Goal: Transaction & Acquisition: Subscribe to service/newsletter

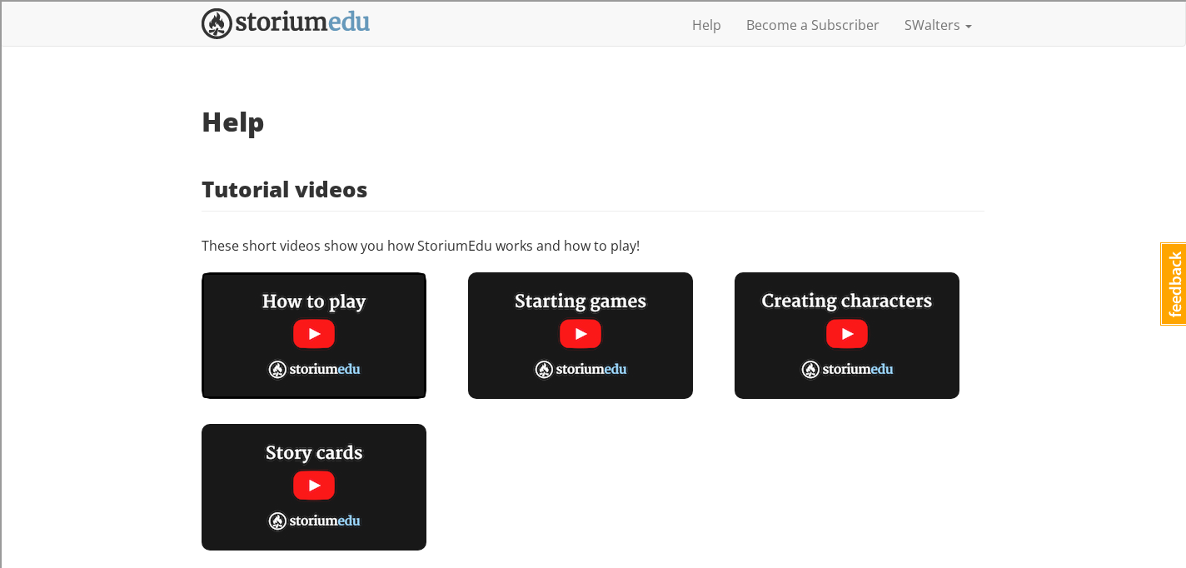
click at [287, 320] on img at bounding box center [314, 335] width 225 height 127
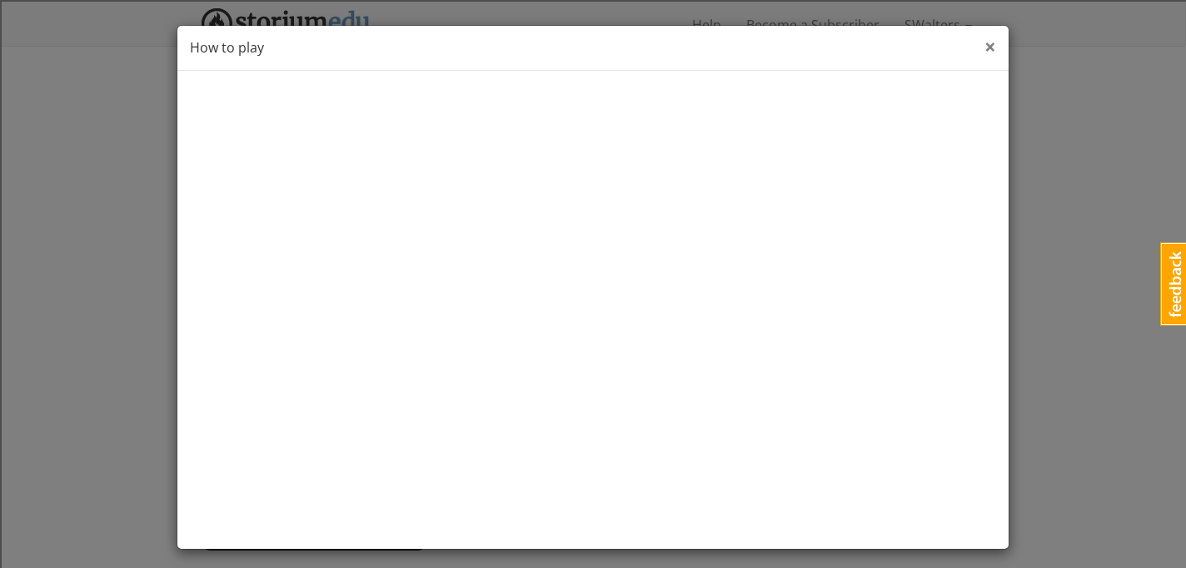
click at [986, 40] on span "×" at bounding box center [991, 45] width 12 height 27
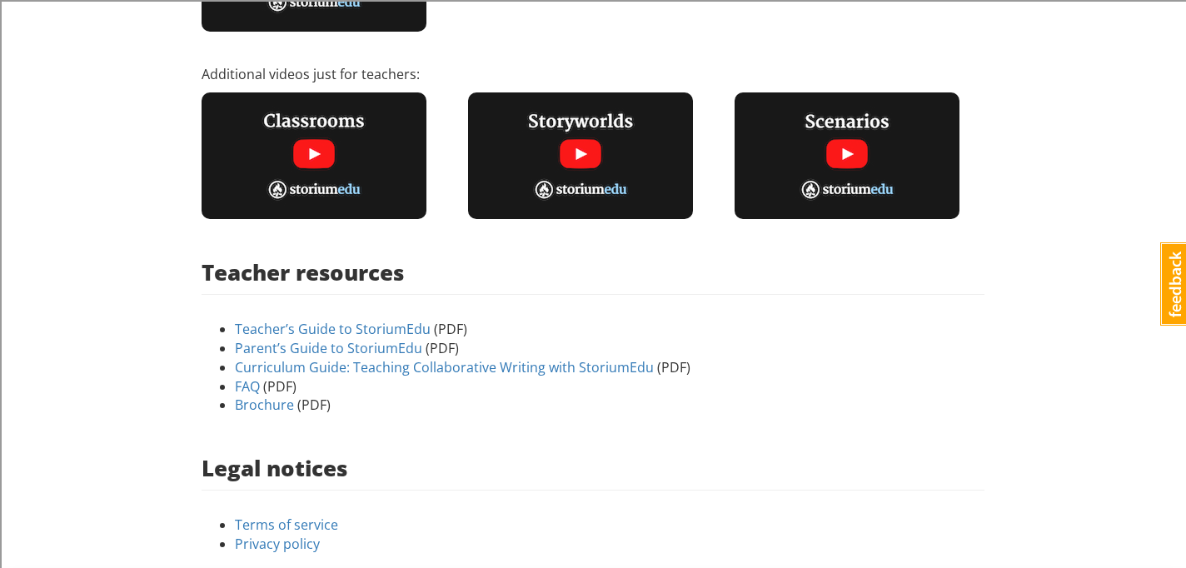
scroll to position [546, 0]
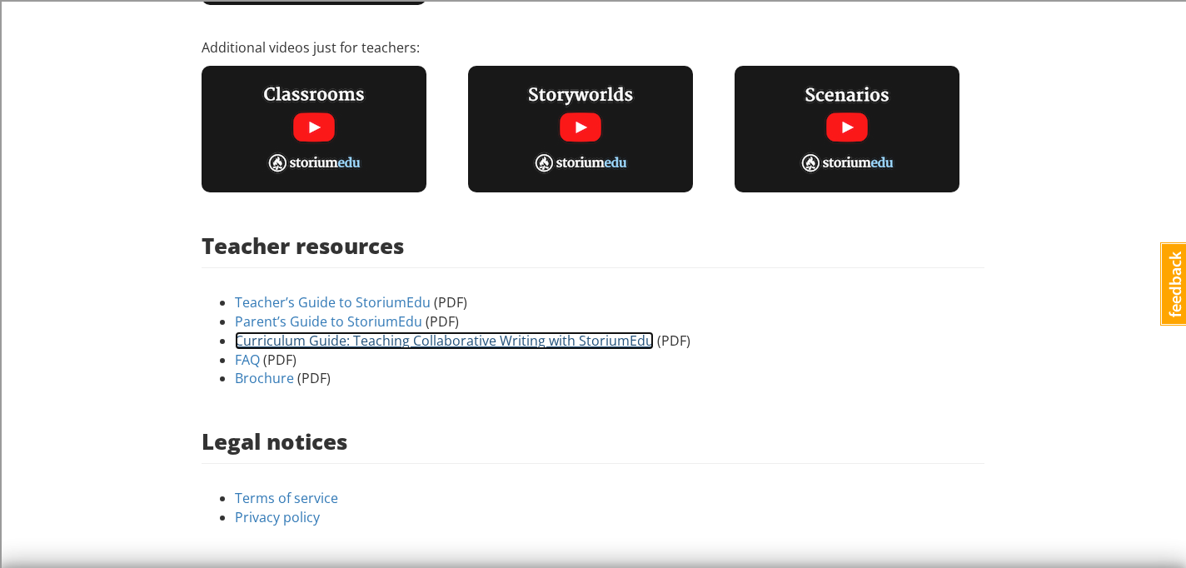
click at [418, 337] on link "Curriculum Guide: Teaching Collaborative Writing with StoriumEdu" at bounding box center [444, 341] width 419 height 18
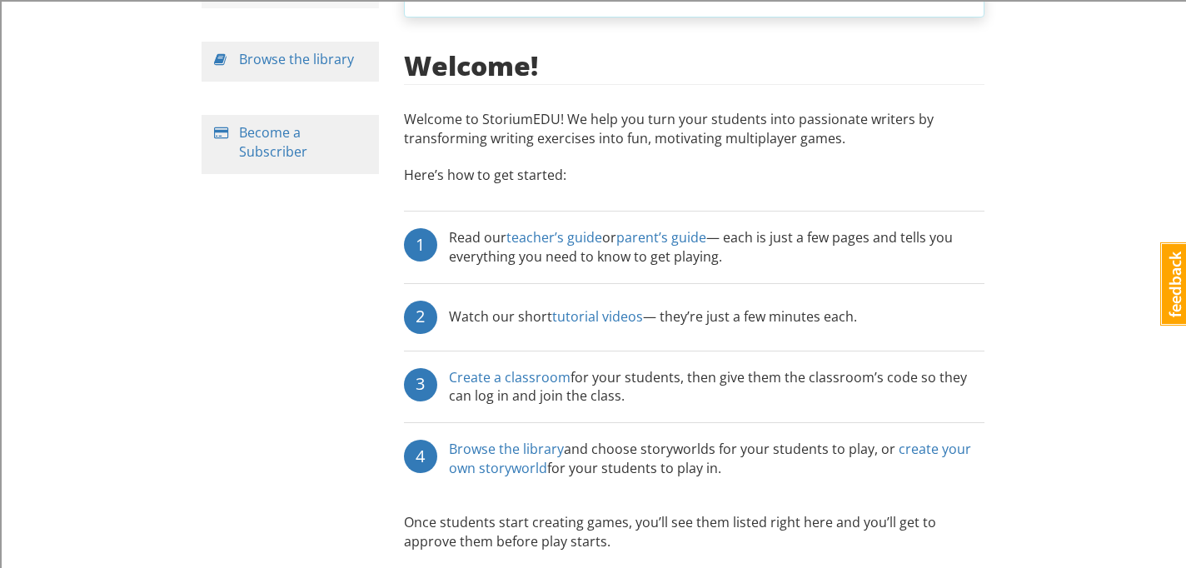
scroll to position [251, 0]
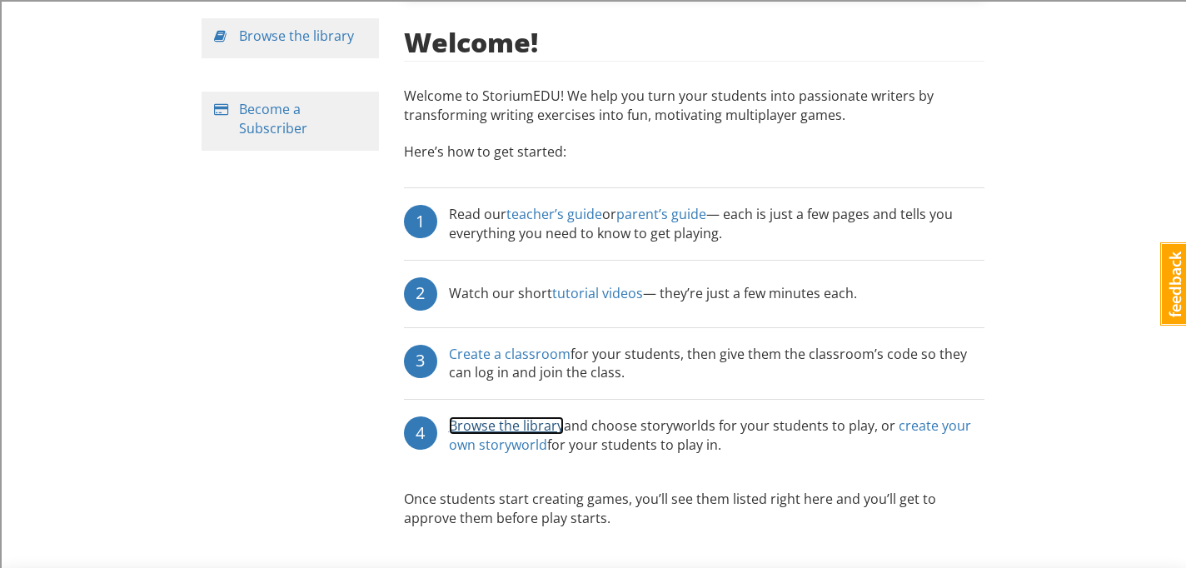
click at [520, 417] on link "Browse the library" at bounding box center [506, 426] width 115 height 18
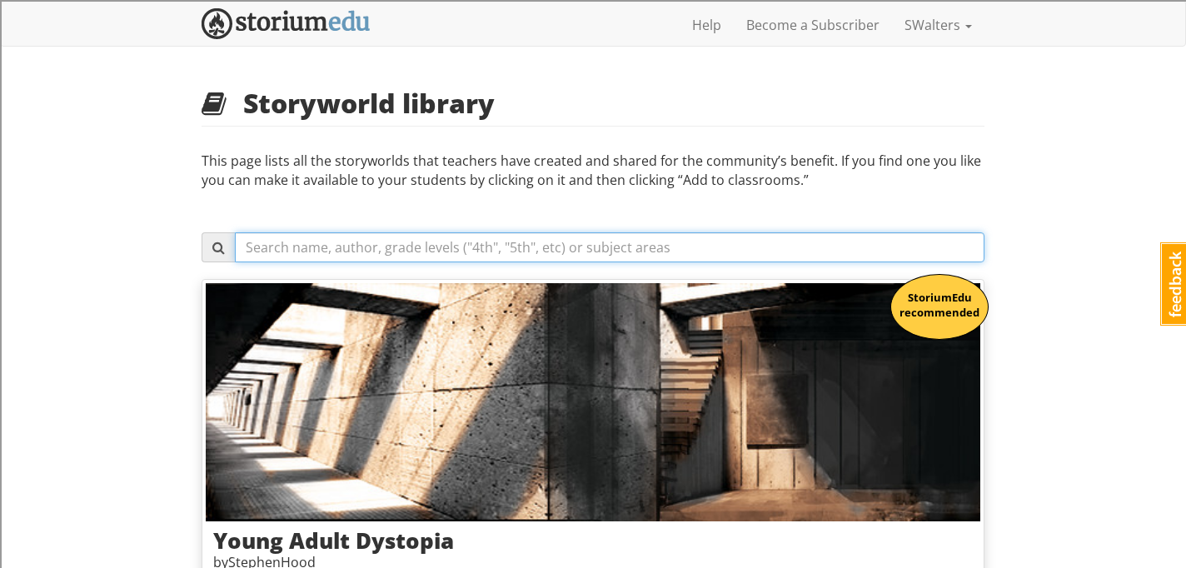
click at [440, 254] on input "text" at bounding box center [610, 247] width 750 height 30
type input "7th"
click at [263, 242] on input "7th" at bounding box center [610, 247] width 750 height 30
click at [316, 248] on input "7th" at bounding box center [610, 247] width 750 height 30
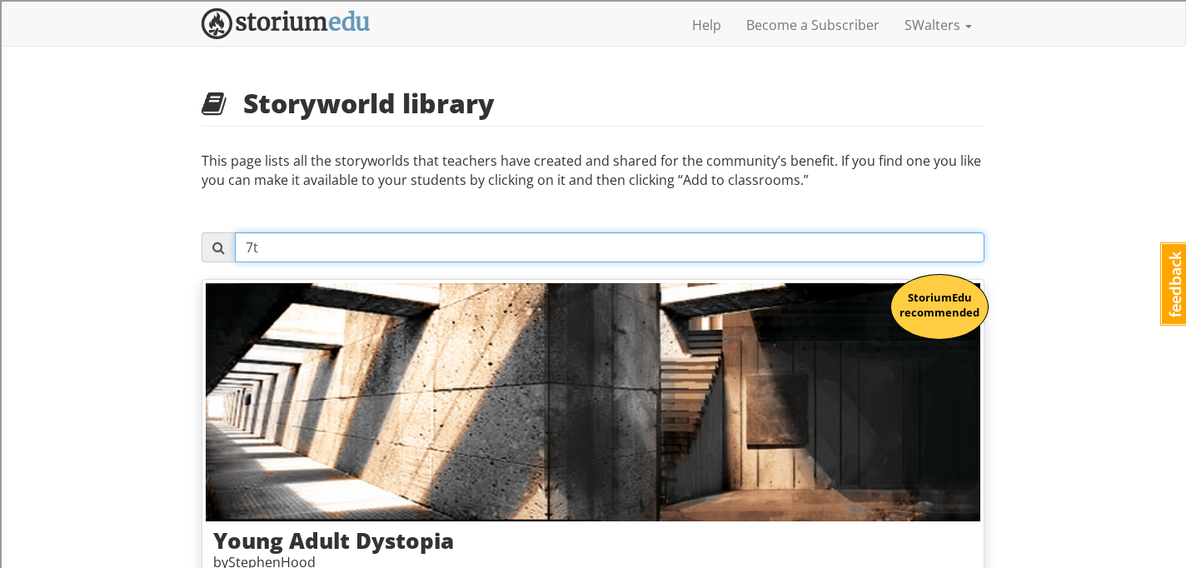
type input "7"
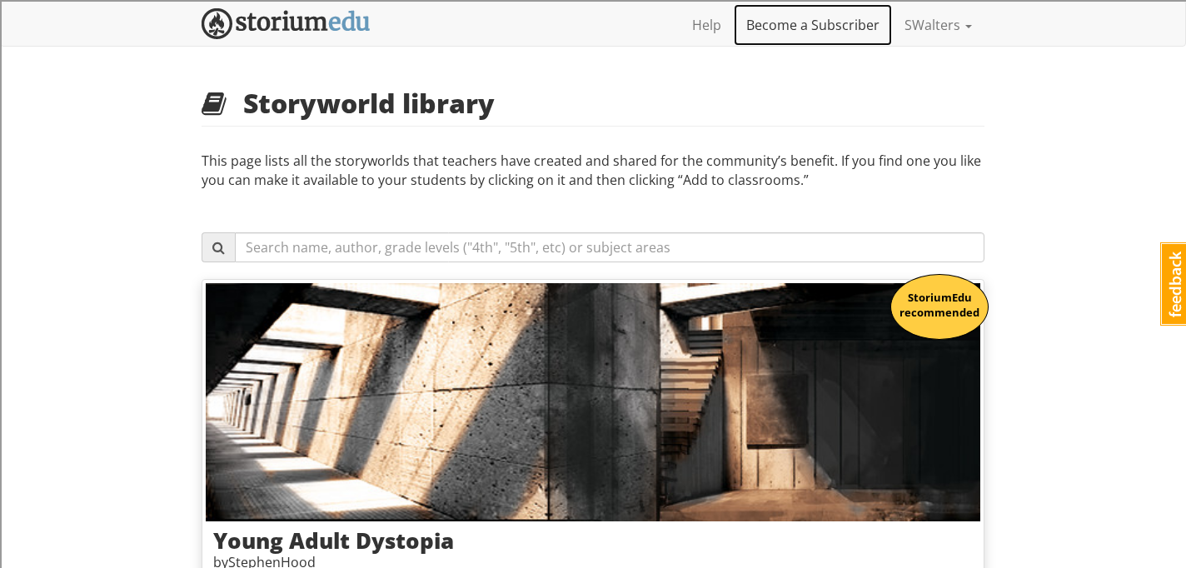
click at [844, 21] on link "Become a Subscriber" at bounding box center [813, 25] width 158 height 42
